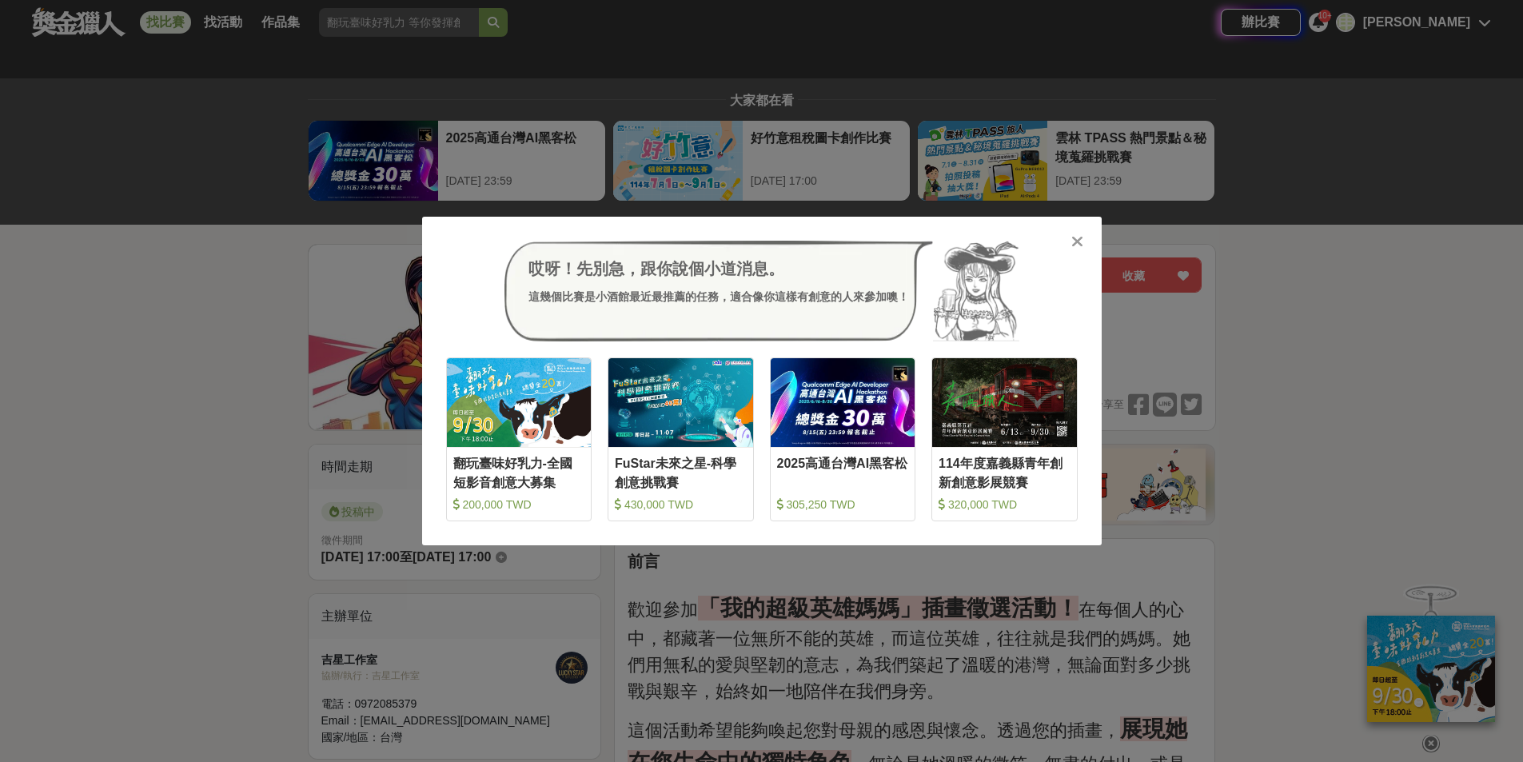
click at [1070, 236] on div at bounding box center [1078, 241] width 16 height 16
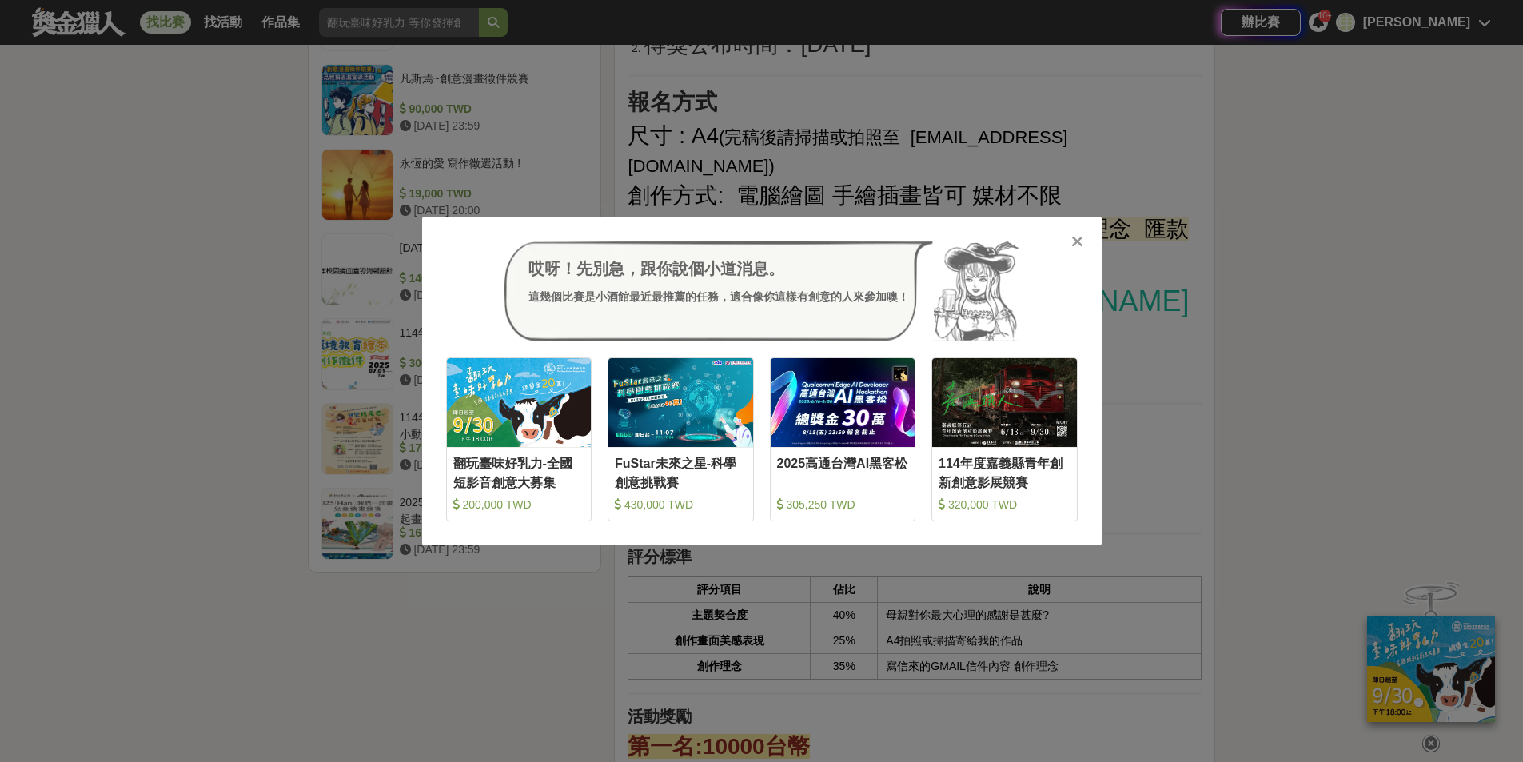
scroll to position [1759, 0]
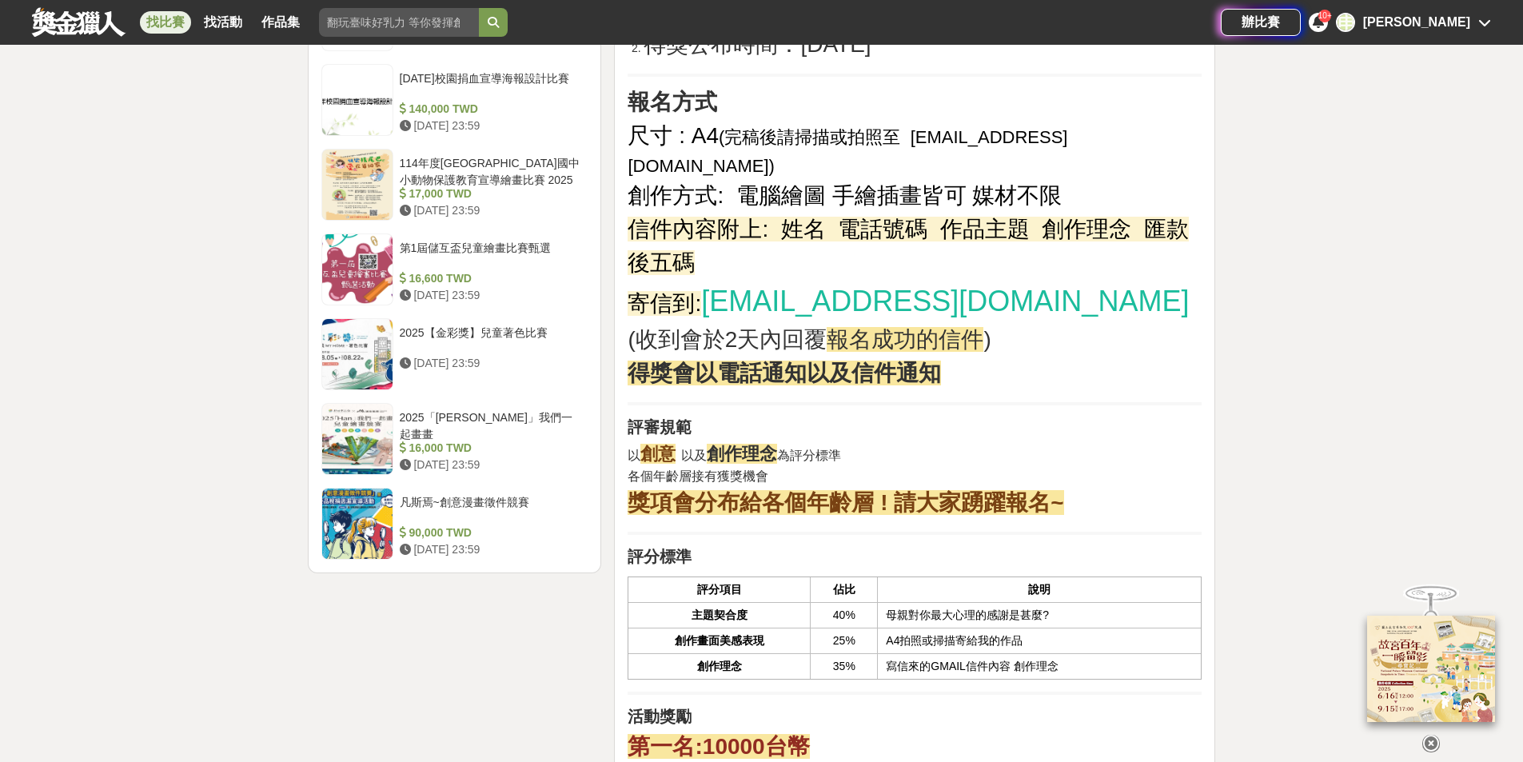
click at [1459, 24] on div "[PERSON_NAME]" at bounding box center [1416, 22] width 107 height 19
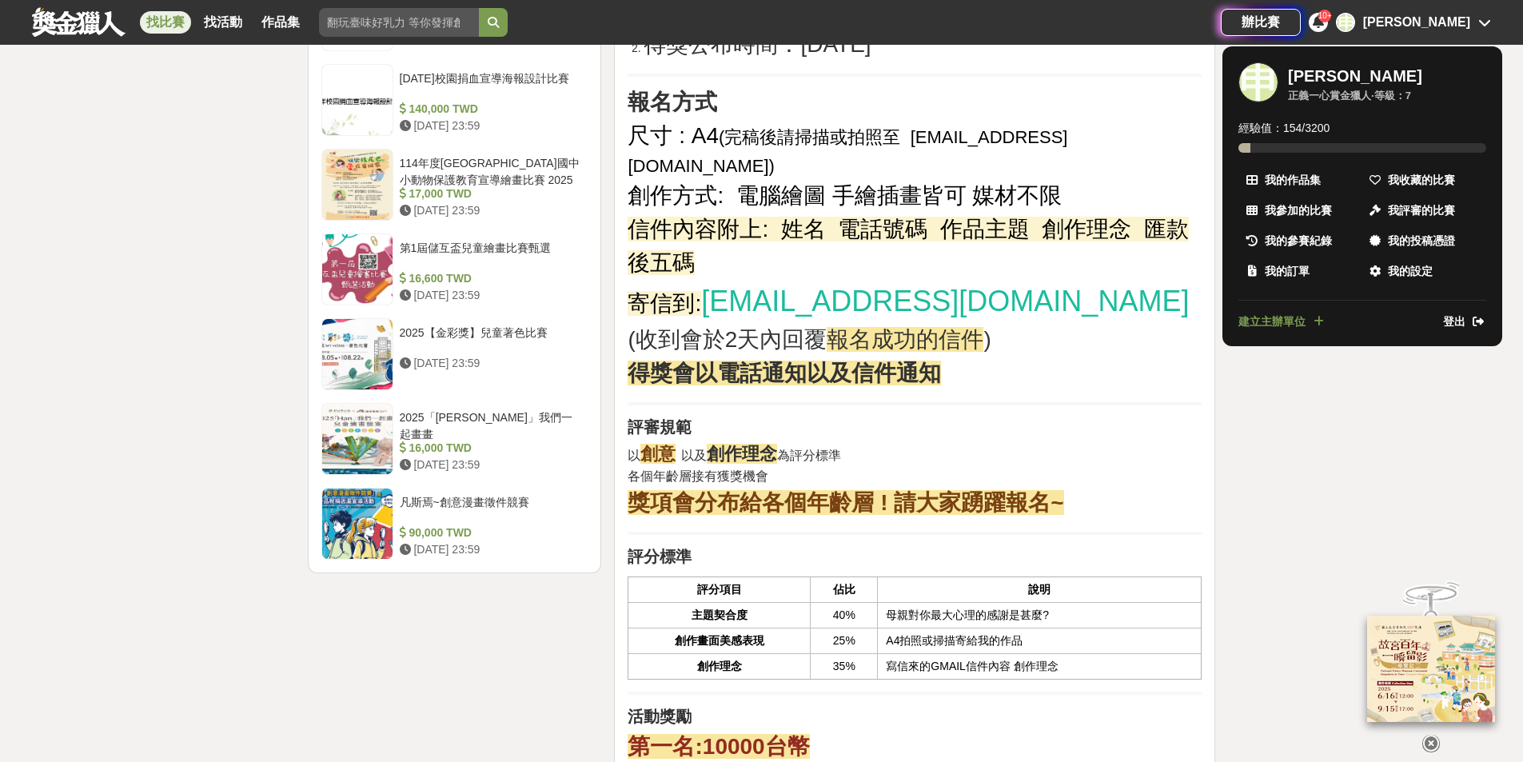
click at [1410, 180] on span "我收藏的比賽" at bounding box center [1421, 180] width 67 height 17
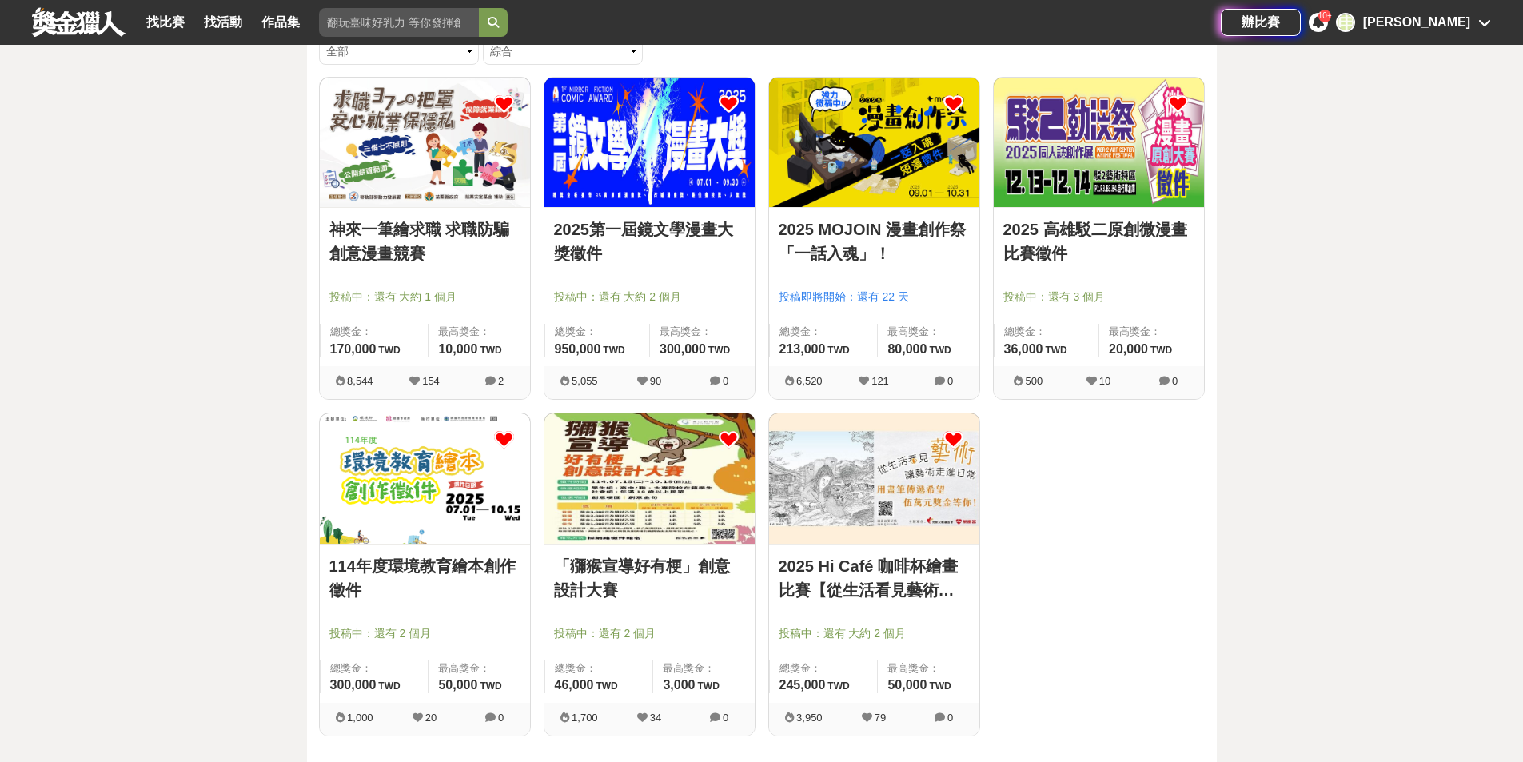
scroll to position [192, 0]
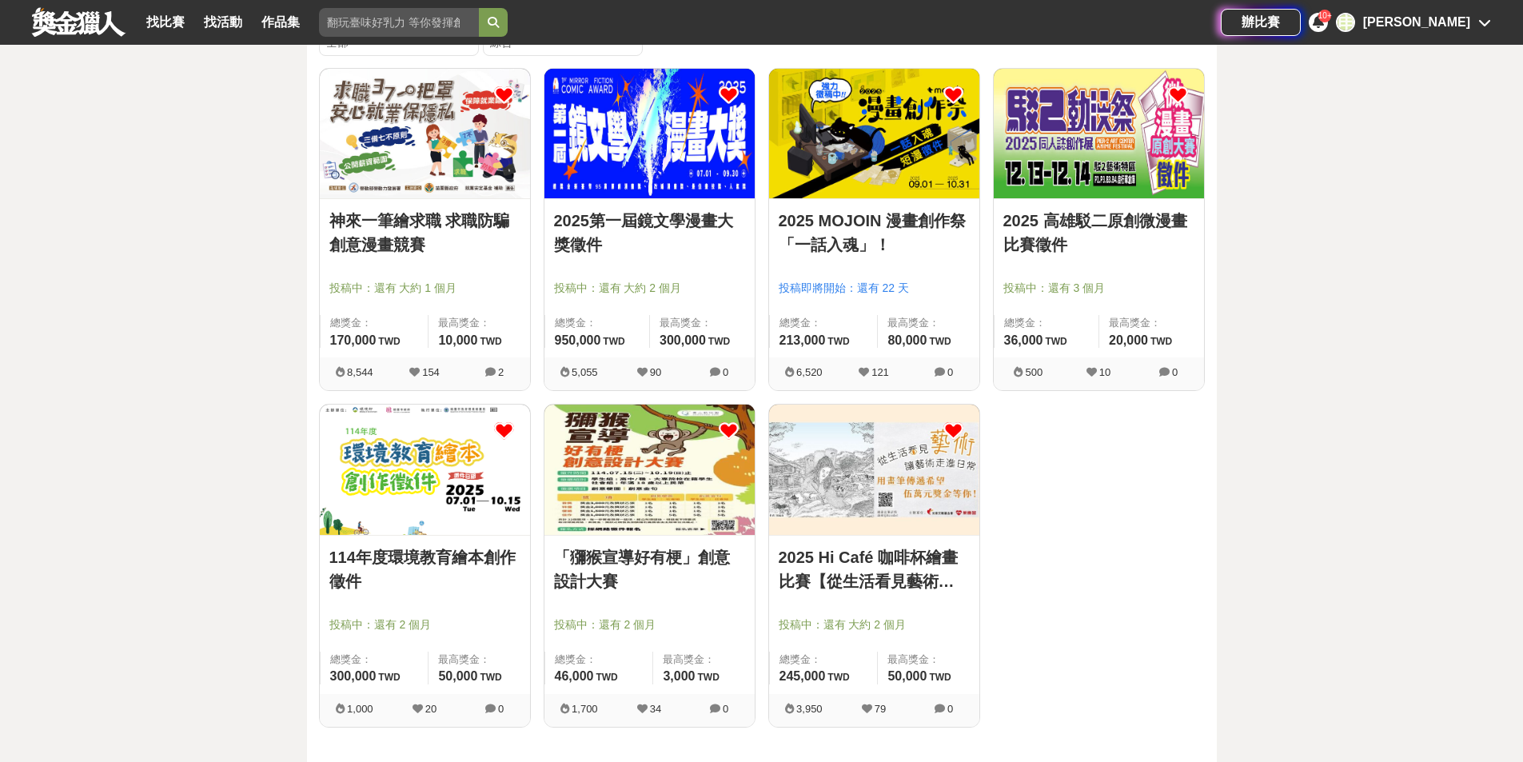
click at [1055, 231] on link "2025 高雄駁二原創微漫畫比賽徵件" at bounding box center [1098, 233] width 191 height 48
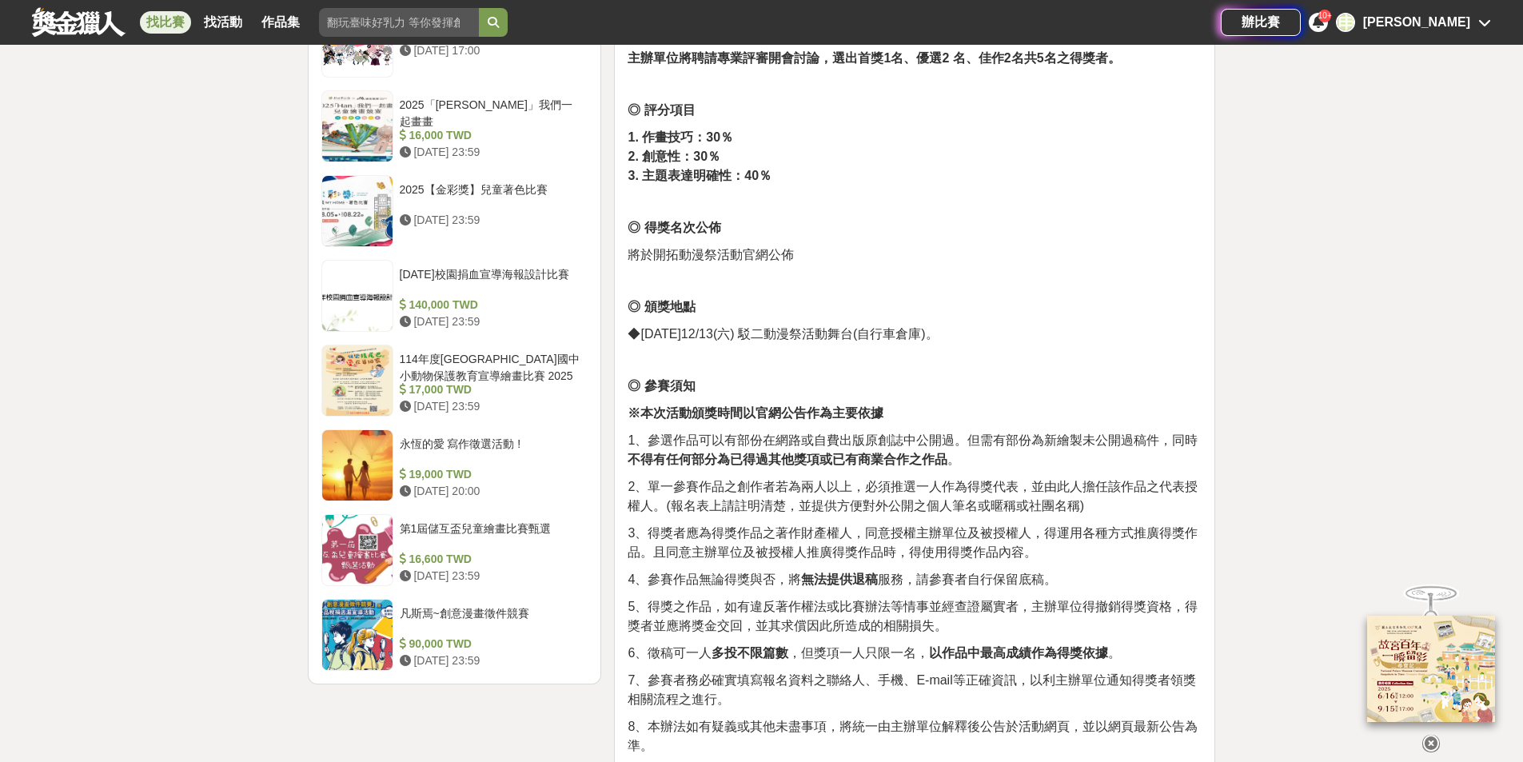
scroll to position [1615, 0]
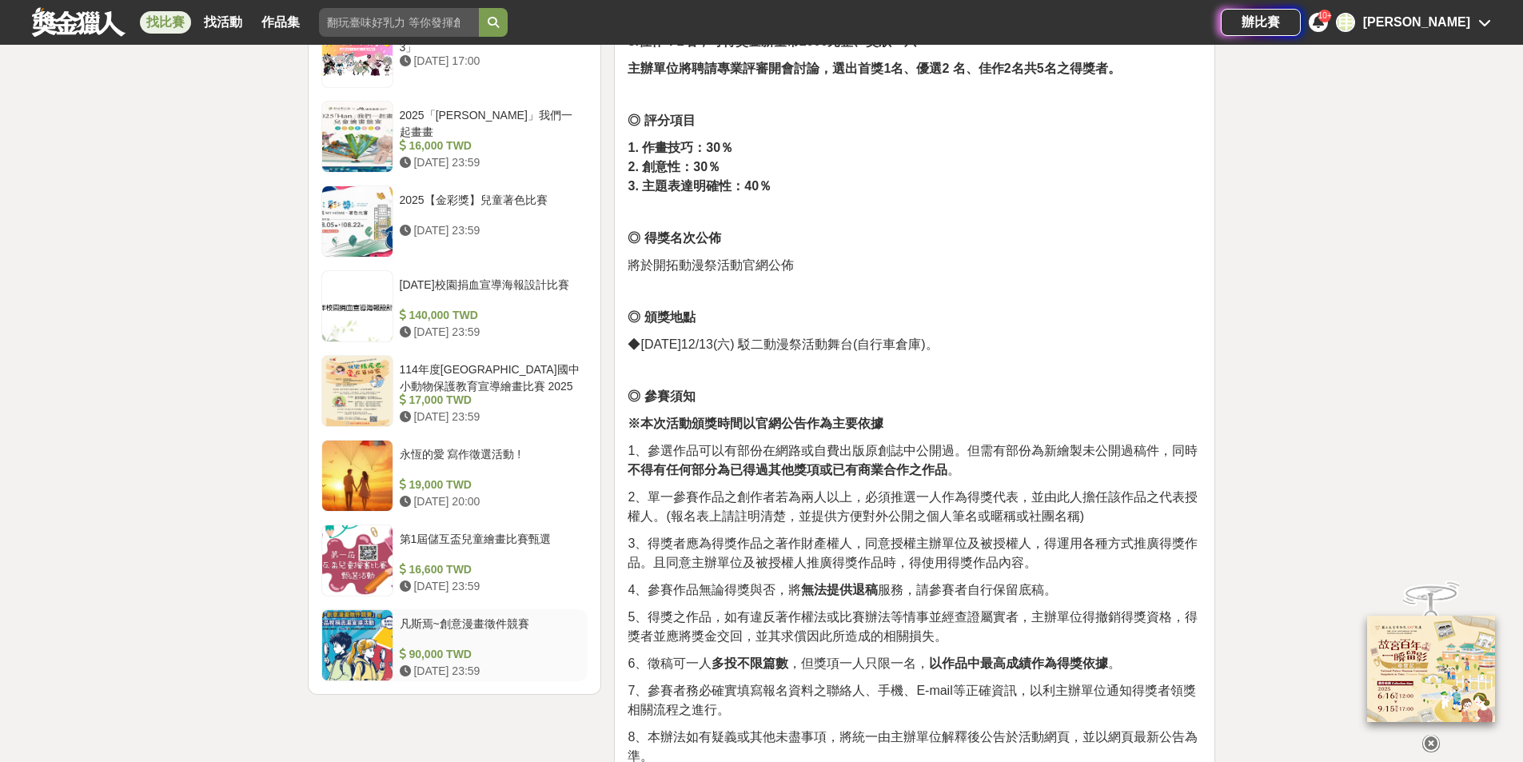
click at [457, 624] on div "凡斯焉~創意漫畫徵件競賽" at bounding box center [491, 631] width 182 height 30
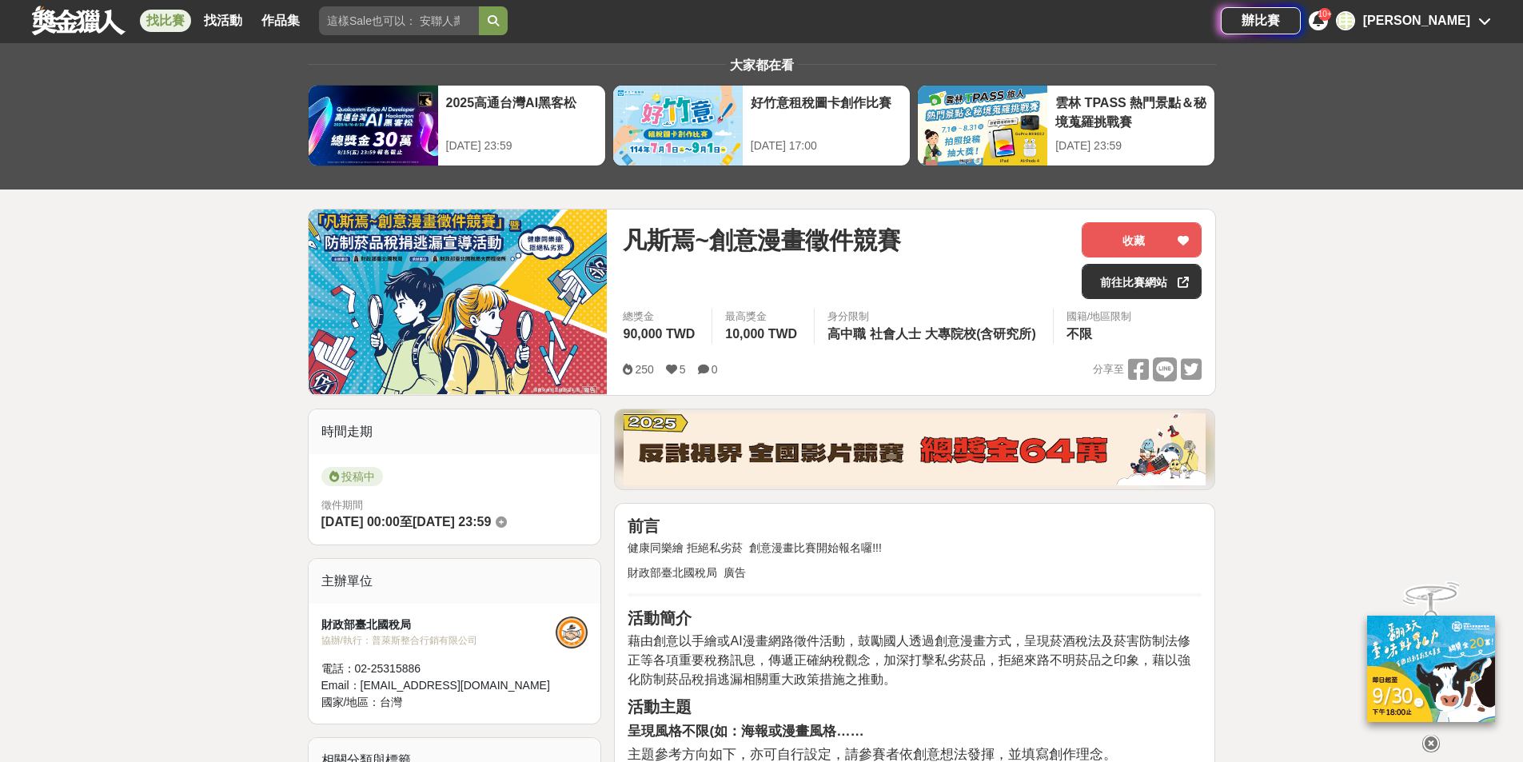
scroll to position [16, 0]
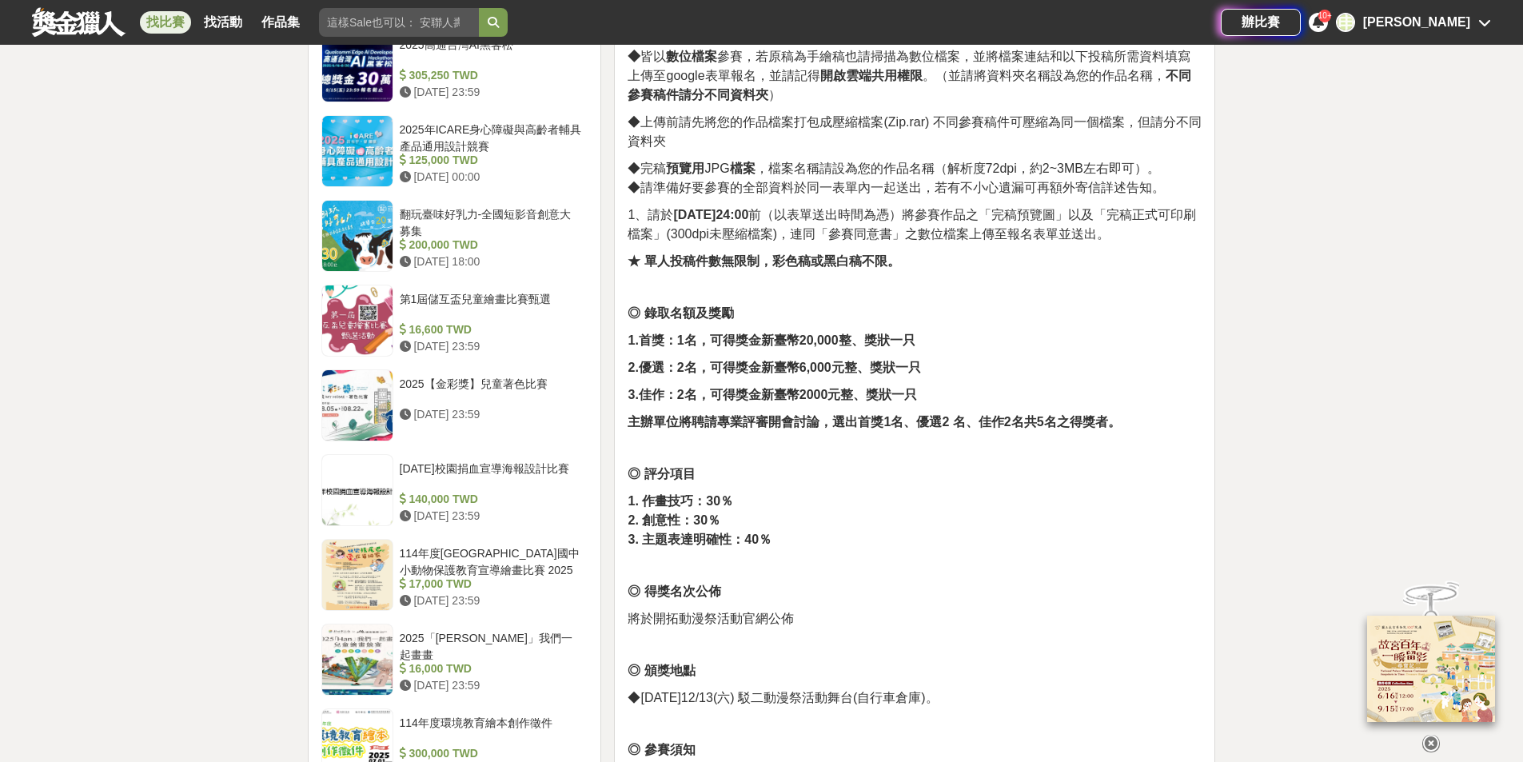
scroll to position [1135, 0]
